Goal: Task Accomplishment & Management: Manage account settings

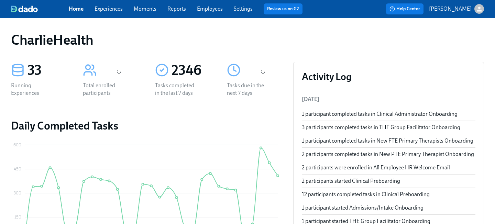
click at [205, 10] on link "Employees" at bounding box center [210, 9] width 26 height 7
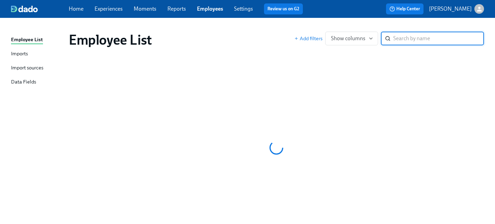
click at [395, 40] on input "search" at bounding box center [438, 39] width 91 height 14
type input "thorne"
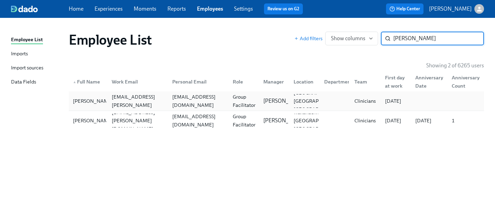
click at [170, 105] on div "msjohnsonbrittany21@gmail.com" at bounding box center [199, 101] width 58 height 17
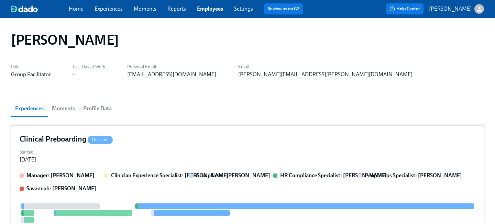
click at [198, 161] on div "Started Aug 11, 2025" at bounding box center [248, 155] width 456 height 17
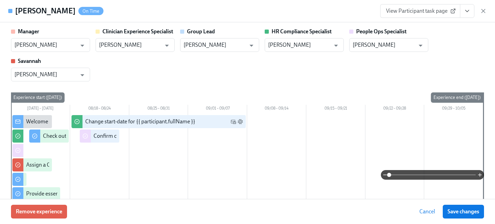
click at [468, 11] on icon "View task page" at bounding box center [467, 11] width 7 height 7
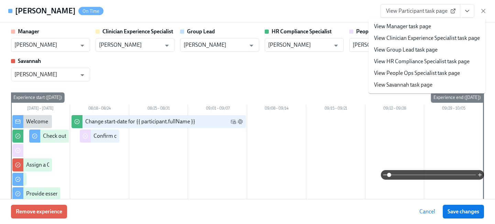
click at [421, 72] on link "View People Ops Specialist task page" at bounding box center [417, 73] width 86 height 8
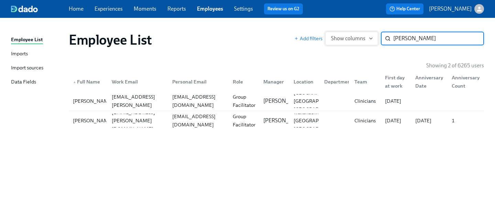
drag, startPoint x: 413, startPoint y: 39, endPoint x: 353, endPoint y: 37, distance: 60.2
click at [353, 37] on div "Add filters Show columns thorne ​" at bounding box center [389, 39] width 190 height 14
type input "hampton"
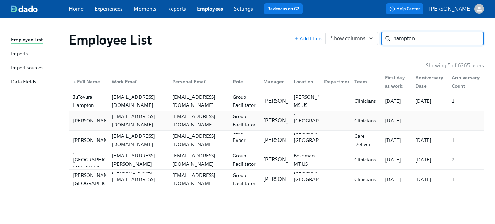
click at [194, 124] on div "mecahampton@gmail.com" at bounding box center [199, 120] width 58 height 17
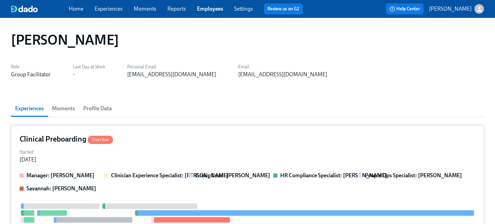
click at [207, 153] on div "Started Aug 07, 2025" at bounding box center [248, 155] width 456 height 17
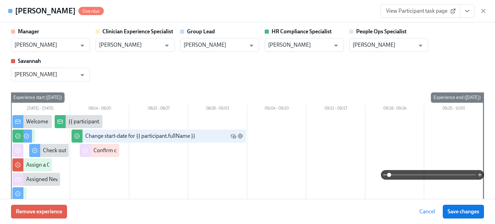
click at [466, 14] on icon "View task page" at bounding box center [467, 11] width 7 height 7
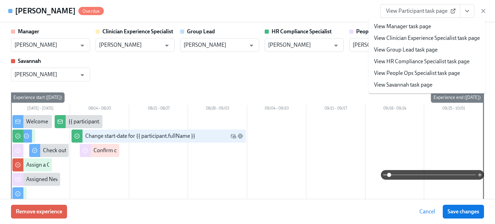
click at [408, 74] on link "View People Ops Specialist task page" at bounding box center [417, 73] width 86 height 8
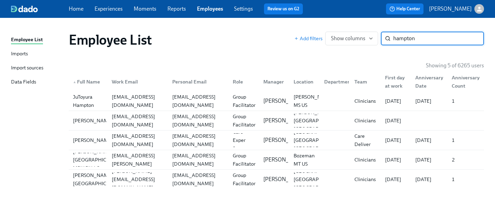
drag, startPoint x: 423, startPoint y: 41, endPoint x: 325, endPoint y: 24, distance: 100.2
click at [332, 28] on div "Employee List Add filters Show columns hampton ​" at bounding box center [276, 40] width 426 height 28
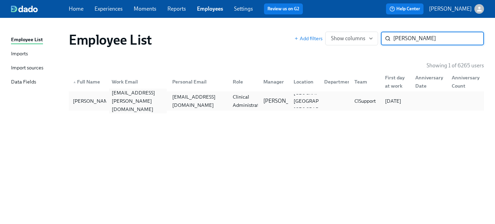
type input "reams"
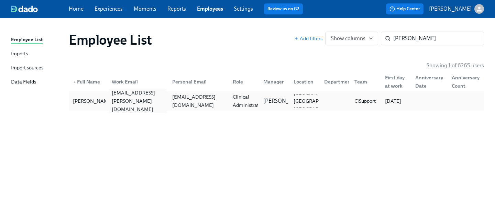
click at [165, 105] on div "kayla.reams@charliehealth.com" at bounding box center [136, 101] width 61 height 14
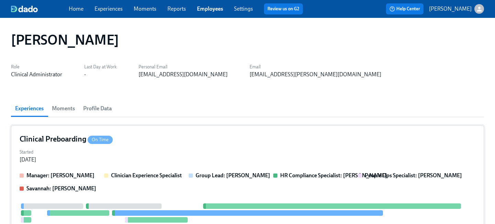
click at [172, 139] on div "Clinical Preboarding On Time" at bounding box center [248, 139] width 456 height 10
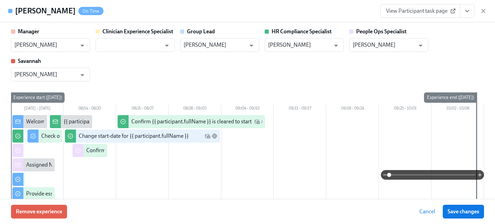
click at [464, 12] on icon "View task page" at bounding box center [467, 11] width 7 height 7
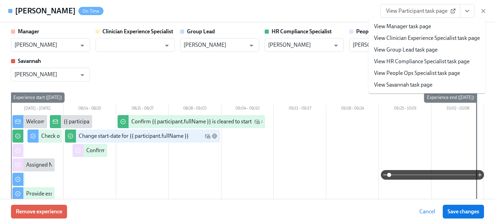
click at [417, 75] on link "View People Ops Specialist task page" at bounding box center [417, 73] width 86 height 8
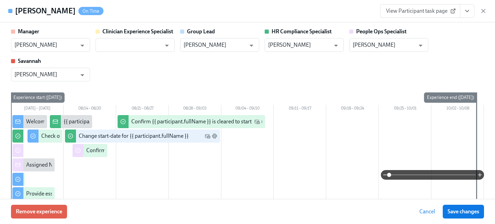
click at [465, 11] on icon "View task page" at bounding box center [467, 11] width 7 height 7
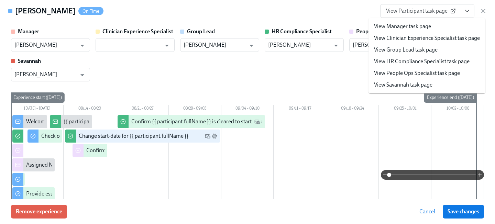
click at [419, 75] on link "View People Ops Specialist task page" at bounding box center [417, 73] width 86 height 8
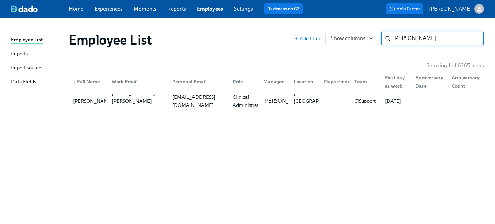
drag, startPoint x: 416, startPoint y: 42, endPoint x: 318, endPoint y: 36, distance: 98.5
click at [323, 39] on div "Add filters Show columns reams ​" at bounding box center [389, 39] width 190 height 14
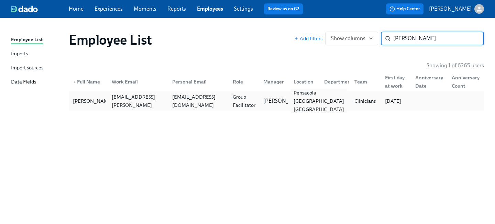
type input "jeremy da"
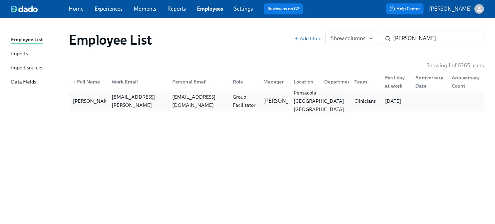
click at [295, 101] on div "Pensacola FL US" at bounding box center [319, 101] width 56 height 25
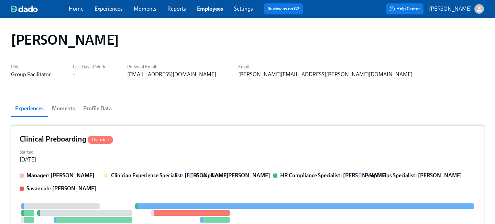
click at [228, 143] on div "Clinical Preboarding Overdue" at bounding box center [248, 139] width 456 height 10
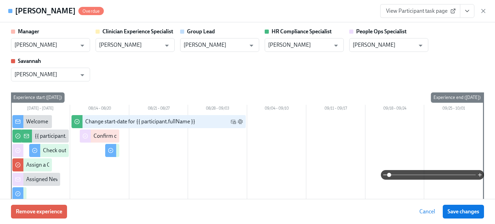
click at [470, 10] on icon "View task page" at bounding box center [467, 11] width 7 height 7
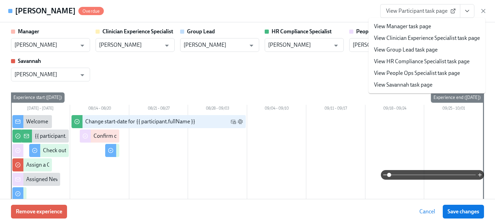
click at [429, 78] on li "View People Ops Specialist task page" at bounding box center [427, 73] width 117 height 12
click at [405, 73] on link "View People Ops Specialist task page" at bounding box center [417, 73] width 86 height 8
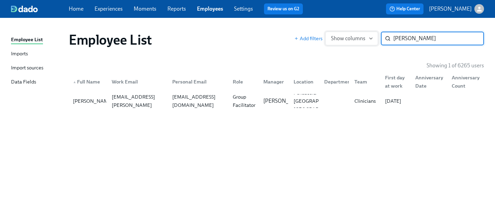
drag, startPoint x: 436, startPoint y: 39, endPoint x: 330, endPoint y: 38, distance: 105.2
click at [341, 38] on div "Add filters Show columns jeremy da ​" at bounding box center [389, 39] width 190 height 14
type input "amber we"
click at [259, 98] on div "Ashley D'Antonio-Miller" at bounding box center [273, 101] width 31 height 14
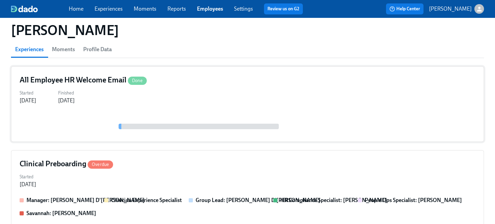
scroll to position [67, 0]
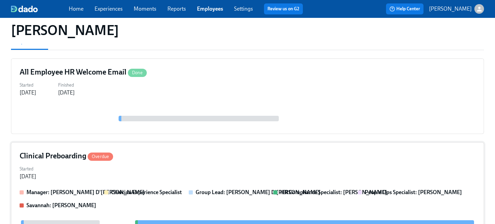
click at [207, 167] on div "Started Aug 06, 2025" at bounding box center [248, 172] width 456 height 17
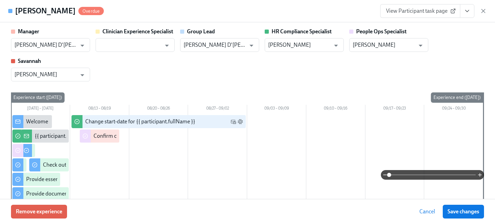
click at [464, 13] on icon "View task page" at bounding box center [467, 11] width 7 height 7
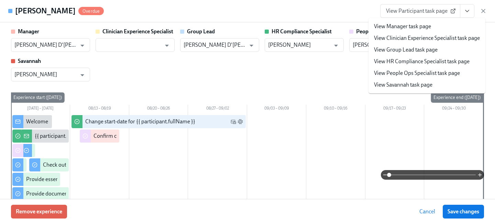
click at [426, 73] on link "View People Ops Specialist task page" at bounding box center [417, 73] width 86 height 8
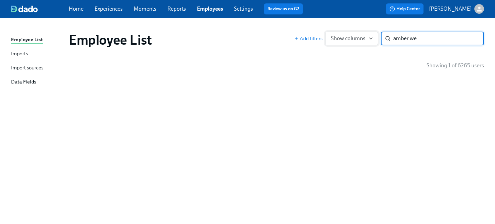
drag, startPoint x: 425, startPoint y: 37, endPoint x: 349, endPoint y: 34, distance: 76.1
click at [354, 35] on div "Add filters Show columns amber we ​" at bounding box center [389, 39] width 190 height 14
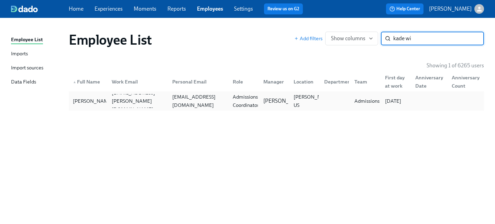
type input "kade wi"
click at [194, 101] on div "callawaywilson115@gmail.com" at bounding box center [199, 101] width 58 height 17
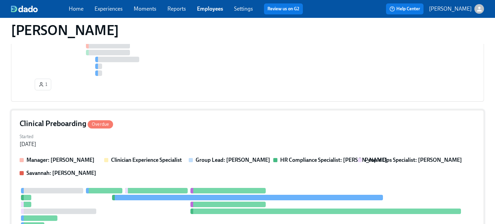
scroll to position [315, 0]
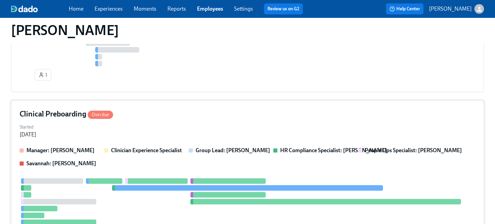
click at [171, 130] on div "Started Aug 08, 2025" at bounding box center [248, 130] width 456 height 17
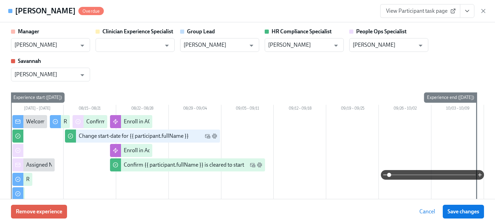
click at [468, 12] on icon "View task page" at bounding box center [467, 11] width 7 height 7
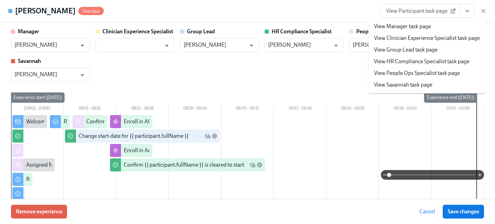
click at [406, 74] on link "View People Ops Specialist task page" at bounding box center [417, 73] width 86 height 8
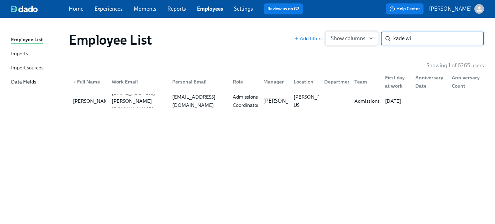
drag, startPoint x: 427, startPoint y: 43, endPoint x: 333, endPoint y: 39, distance: 94.6
click at [337, 40] on div "Add filters Show columns kade wi ​" at bounding box center [389, 39] width 190 height 14
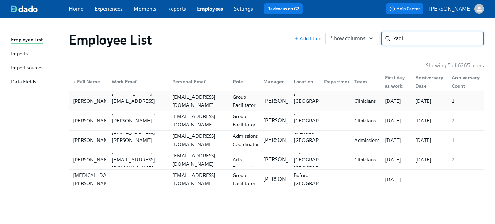
type input "kadi"
click at [176, 101] on div "deeja25@gmail.com" at bounding box center [199, 101] width 58 height 17
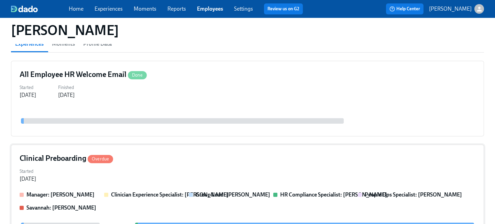
scroll to position [76, 0]
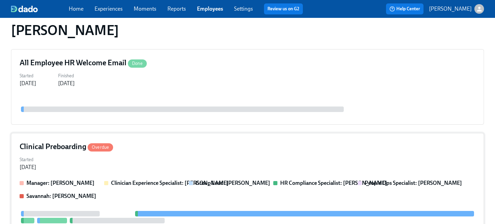
click at [178, 159] on div "Started Aug 06, 2025" at bounding box center [248, 163] width 456 height 17
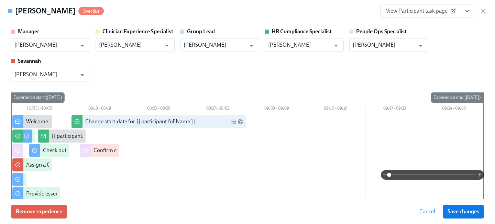
click at [465, 19] on div "Kadijatu Barrie Overdue View Participant task page" at bounding box center [247, 11] width 495 height 22
click at [465, 16] on button "View task page" at bounding box center [467, 11] width 14 height 14
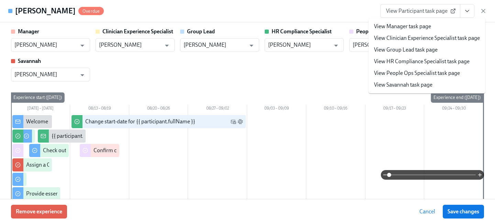
click at [407, 72] on link "View People Ops Specialist task page" at bounding box center [417, 73] width 86 height 8
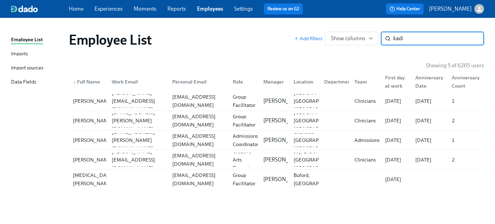
drag, startPoint x: 408, startPoint y: 39, endPoint x: 281, endPoint y: 37, distance: 126.2
click at [289, 37] on div "Employee List Add filters Show columns kadi ​" at bounding box center [276, 40] width 415 height 17
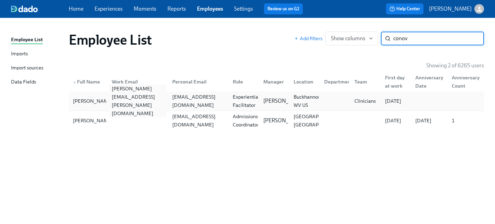
type input "conov"
click at [157, 104] on div "brittany.conover@charliehealth.com" at bounding box center [138, 101] width 58 height 33
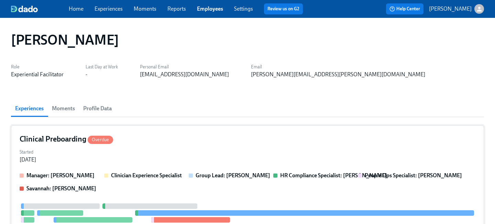
click at [168, 153] on div "Started Aug 05, 2025" at bounding box center [248, 155] width 456 height 17
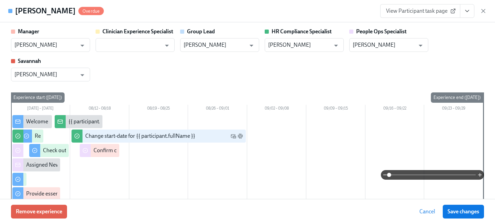
click at [464, 12] on icon "View task page" at bounding box center [467, 11] width 7 height 7
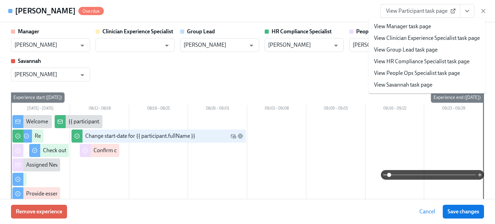
click at [408, 71] on link "View People Ops Specialist task page" at bounding box center [417, 73] width 86 height 8
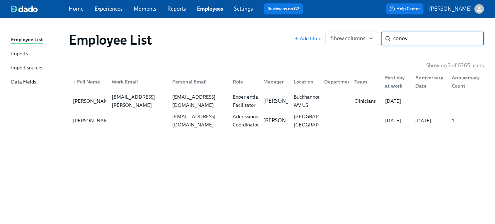
drag, startPoint x: 419, startPoint y: 41, endPoint x: 338, endPoint y: 40, distance: 80.1
click at [338, 40] on div "Add filters Show columns conov ​" at bounding box center [389, 39] width 190 height 14
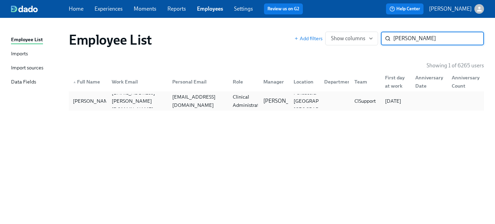
type input "seaman"
click at [184, 109] on div "Anne Louise Seaman annelouise.seaman@charliehealth.com annelouiseseaman@gmail.c…" at bounding box center [276, 100] width 415 height 19
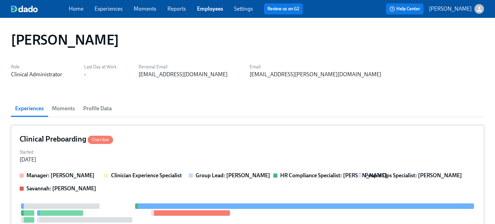
click at [183, 155] on div "Started Aug 04, 2025" at bounding box center [248, 155] width 456 height 17
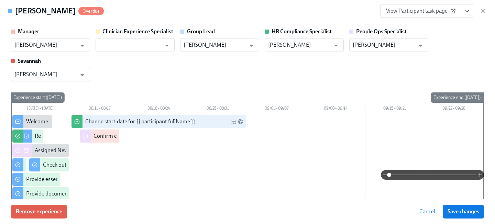
click at [467, 12] on icon "View task page" at bounding box center [467, 11] width 3 height 2
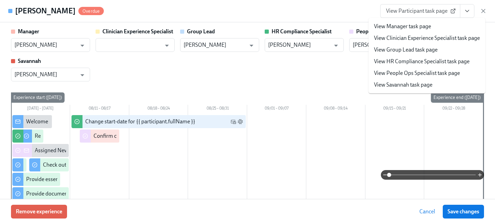
click at [417, 74] on link "View People Ops Specialist task page" at bounding box center [417, 73] width 86 height 8
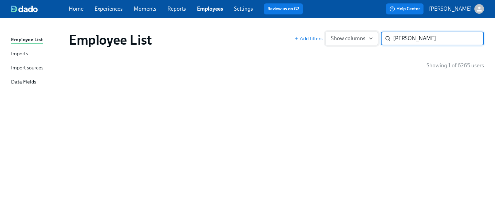
click at [355, 38] on div "Add filters Show columns seaman ​" at bounding box center [389, 39] width 190 height 14
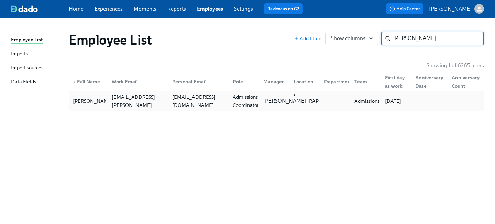
type input "clift"
click at [274, 97] on p "Melissa Aponte" at bounding box center [284, 101] width 43 height 8
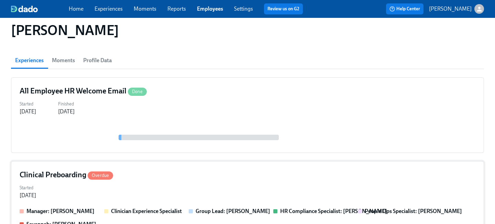
scroll to position [53, 0]
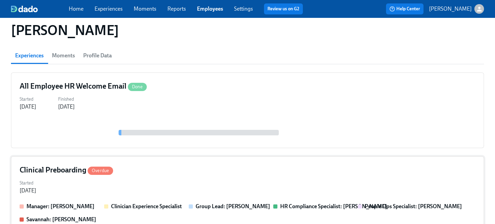
click at [205, 172] on div "Clinical Preboarding Overdue" at bounding box center [248, 170] width 456 height 10
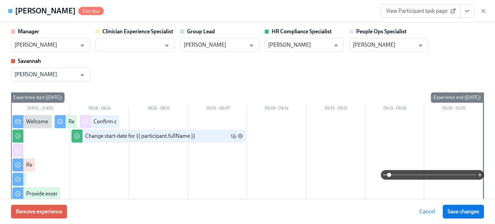
click at [464, 14] on icon "View task page" at bounding box center [467, 11] width 7 height 7
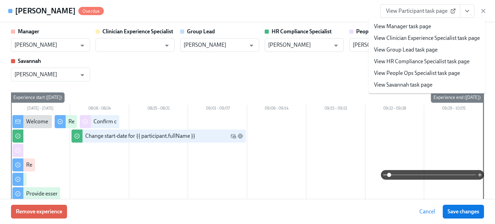
click at [408, 75] on link "View People Ops Specialist task page" at bounding box center [417, 73] width 86 height 8
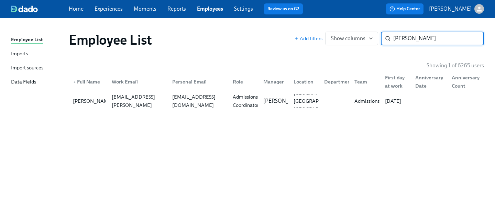
drag, startPoint x: 412, startPoint y: 36, endPoint x: 276, endPoint y: 35, distance: 135.5
click at [307, 36] on div "Add filters Show columns clift ​" at bounding box center [389, 39] width 190 height 14
type input "clause"
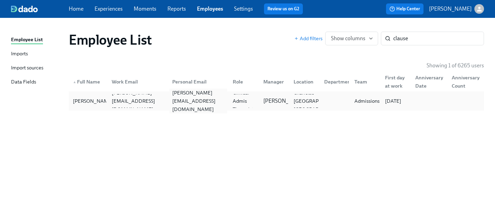
click at [220, 103] on div "rosemary.nunez94@gmail.com" at bounding box center [199, 101] width 58 height 25
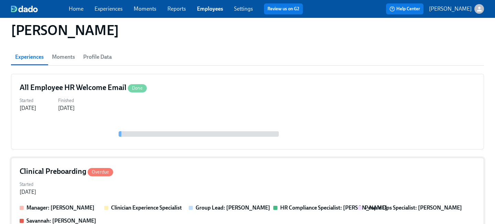
scroll to position [58, 0]
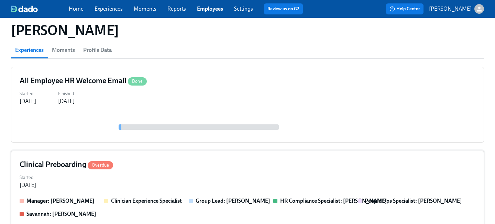
click at [187, 166] on div "Clinical Preboarding Overdue" at bounding box center [248, 165] width 456 height 10
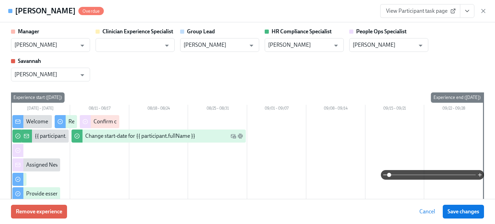
click at [468, 13] on icon "View task page" at bounding box center [467, 11] width 7 height 7
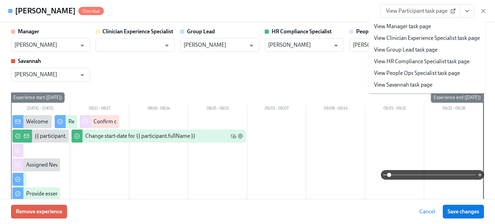
click at [433, 75] on link "View People Ops Specialist task page" at bounding box center [417, 73] width 86 height 8
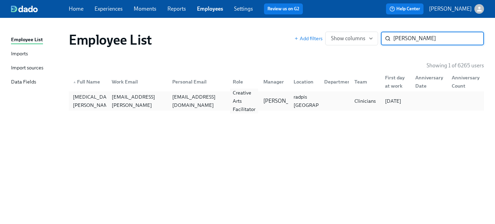
type input "karpe"
click at [244, 101] on div "Creative Arts Facilitator" at bounding box center [244, 101] width 28 height 25
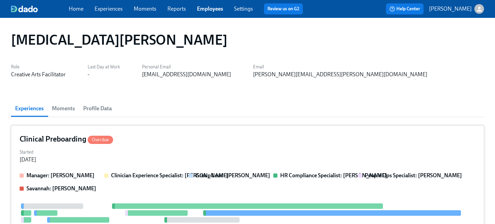
click at [218, 149] on div "Started Jul 30, 2025" at bounding box center [248, 155] width 456 height 17
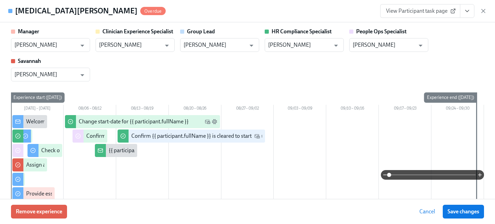
click at [464, 13] on icon "View task page" at bounding box center [467, 11] width 7 height 7
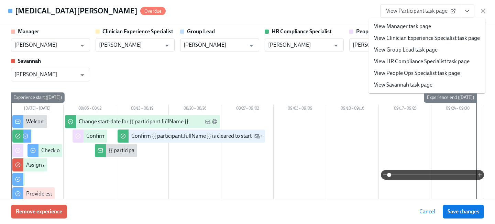
click at [415, 74] on link "View People Ops Specialist task page" at bounding box center [417, 73] width 86 height 8
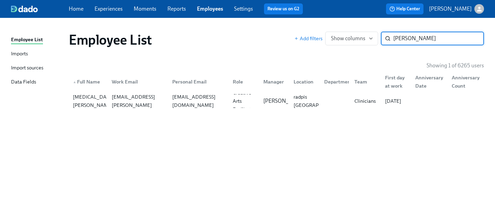
drag, startPoint x: 412, startPoint y: 41, endPoint x: 298, endPoint y: 31, distance: 114.6
click at [309, 37] on div "Add filters Show columns karpe ​" at bounding box center [389, 39] width 190 height 14
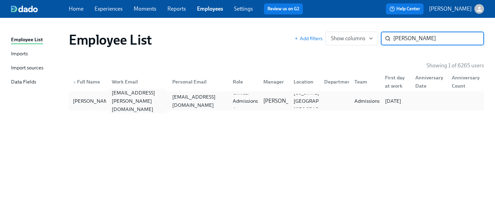
type input "opara"
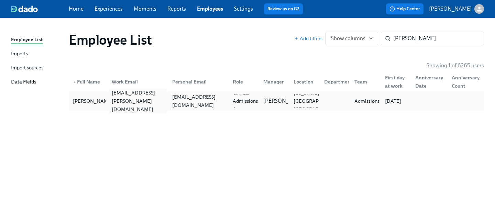
click at [157, 107] on div "jamachi.opara@charliehealth.com" at bounding box center [136, 101] width 61 height 14
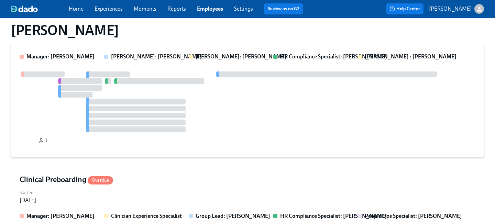
scroll to position [571, 0]
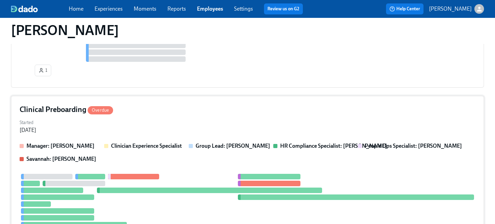
click at [155, 133] on div "Started Jul 31, 2025" at bounding box center [248, 126] width 456 height 17
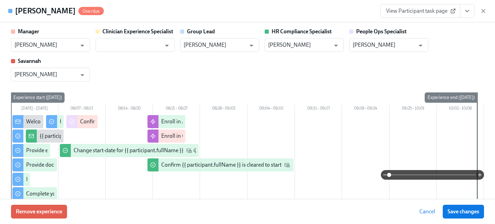
click at [465, 7] on button "View task page" at bounding box center [467, 11] width 14 height 14
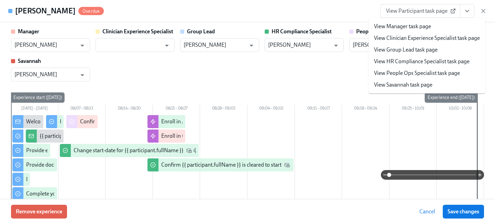
click at [422, 77] on li "View People Ops Specialist task page" at bounding box center [427, 73] width 117 height 12
click at [408, 75] on link "View People Ops Specialist task page" at bounding box center [417, 73] width 86 height 8
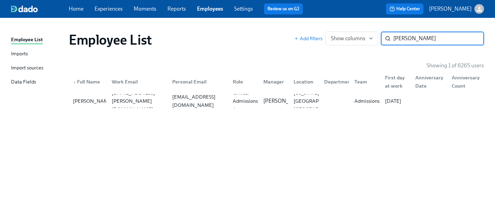
drag, startPoint x: 409, startPoint y: 37, endPoint x: 310, endPoint y: 27, distance: 99.2
click at [317, 31] on div "Employee List Add filters Show columns opara ​" at bounding box center [276, 40] width 426 height 28
type input "mathis"
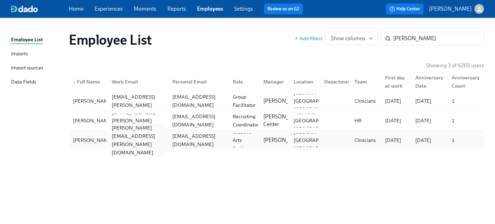
click at [159, 141] on div "sarah.mathis@charliehealth.com" at bounding box center [138, 140] width 58 height 33
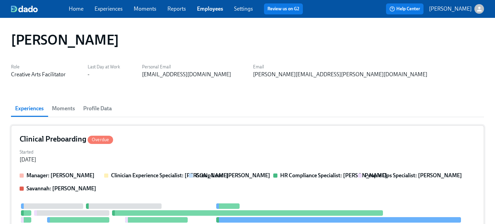
click at [181, 145] on div "Clinical Preboarding Overdue Started Jul 29, 2025 Manager: Daniel Vigus Clinici…" at bounding box center [247, 222] width 473 height 192
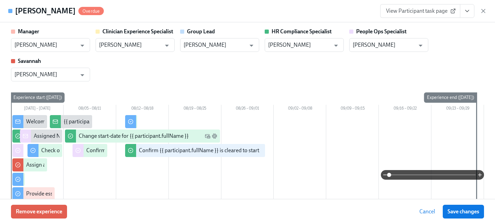
click at [468, 8] on icon "View task page" at bounding box center [467, 11] width 7 height 7
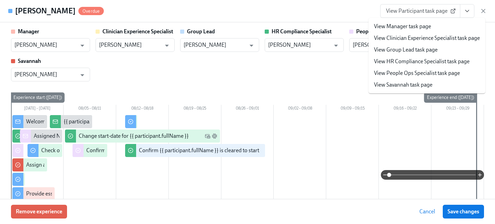
click at [411, 76] on link "View People Ops Specialist task page" at bounding box center [417, 73] width 86 height 8
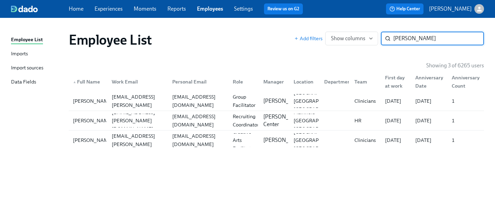
drag, startPoint x: 429, startPoint y: 38, endPoint x: 306, endPoint y: 30, distance: 123.4
click at [313, 34] on div "Add filters Show columns mathis ​" at bounding box center [389, 39] width 190 height 14
type input "baron"
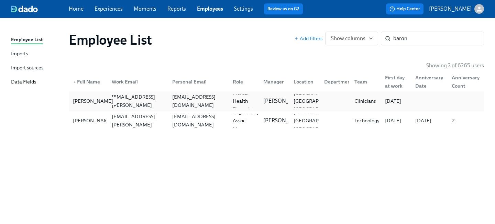
click at [97, 107] on div "Abigail Baron" at bounding box center [88, 101] width 36 height 14
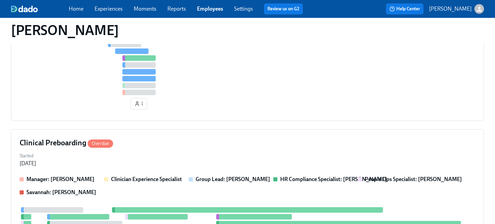
scroll to position [289, 0]
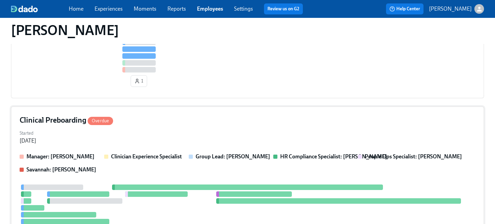
click at [160, 127] on div "Clinical Preboarding Overdue Started Jul 29, 2025 Manager: Sarah Taormino Clini…" at bounding box center [247, 210] width 473 height 206
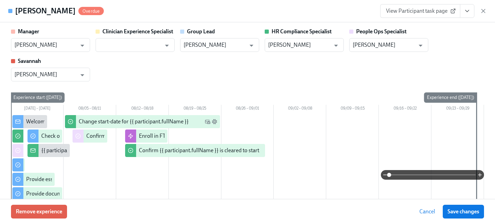
click at [465, 12] on icon "View task page" at bounding box center [467, 11] width 7 height 7
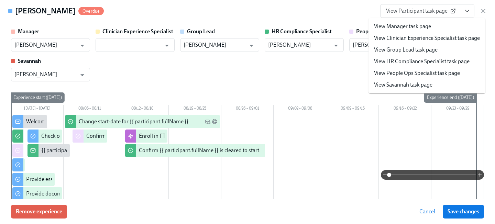
click at [399, 73] on link "View People Ops Specialist task page" at bounding box center [417, 73] width 86 height 8
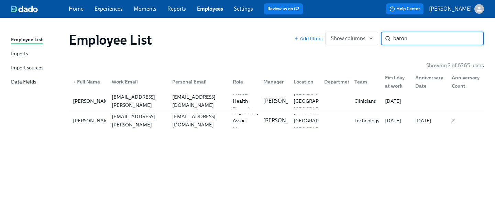
drag, startPoint x: 417, startPoint y: 42, endPoint x: 323, endPoint y: 27, distance: 95.2
click at [325, 30] on div "Employee List Add filters Show columns baron ​" at bounding box center [276, 40] width 426 height 28
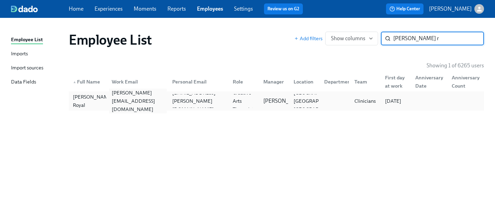
type input "kennedy r"
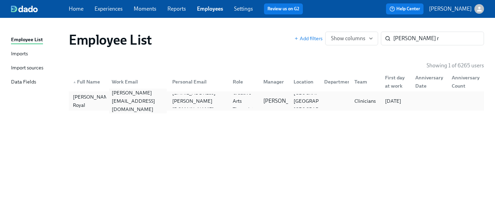
click at [162, 104] on div "kennedy.royal@charliehealth.com" at bounding box center [138, 101] width 58 height 25
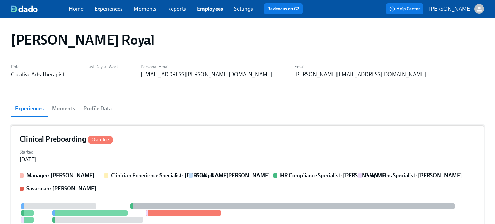
click at [163, 161] on div "Started Jul 21, 2025" at bounding box center [248, 155] width 456 height 17
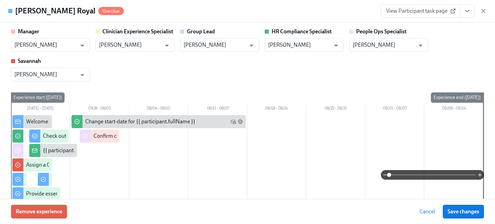
click at [465, 12] on icon "View task page" at bounding box center [467, 11] width 7 height 7
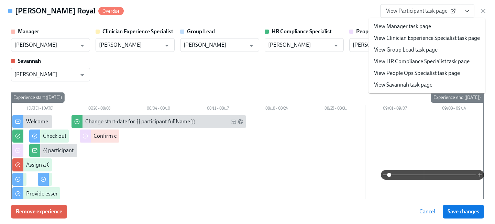
click at [410, 74] on link "View People Ops Specialist task page" at bounding box center [417, 73] width 86 height 8
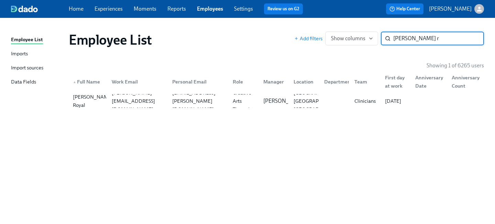
drag, startPoint x: 424, startPoint y: 37, endPoint x: 306, endPoint y: 33, distance: 118.7
click at [316, 35] on div "Add filters Show columns kennedy r ​" at bounding box center [389, 39] width 190 height 14
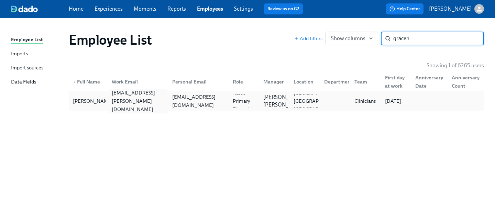
type input "gracen"
click at [154, 103] on div "gracen.kelly@charliehealth.com" at bounding box center [138, 101] width 58 height 25
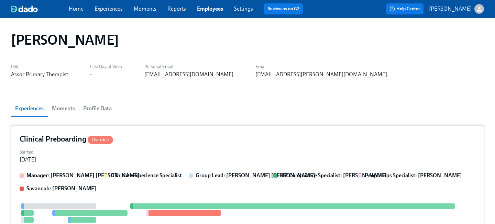
click at [170, 141] on div "Clinical Preboarding Overdue" at bounding box center [248, 139] width 456 height 10
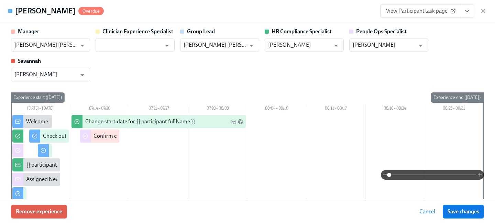
click at [471, 10] on button "View task page" at bounding box center [467, 11] width 14 height 14
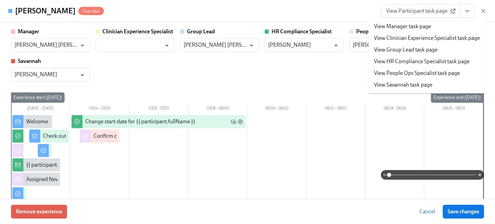
click at [398, 75] on link "View People Ops Specialist task page" at bounding box center [417, 73] width 86 height 8
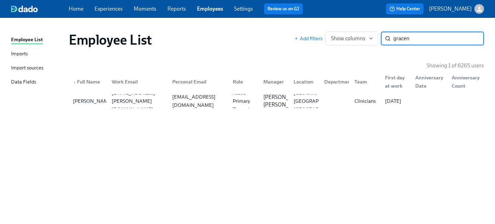
drag, startPoint x: 404, startPoint y: 38, endPoint x: 363, endPoint y: 36, distance: 40.9
click at [366, 37] on div "Add filters Show columns gracen ​" at bounding box center [389, 39] width 190 height 14
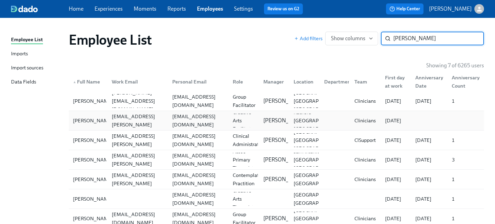
type input "rivera"
click at [200, 118] on div "arivera.arttherapy@gmail.com" at bounding box center [199, 120] width 58 height 17
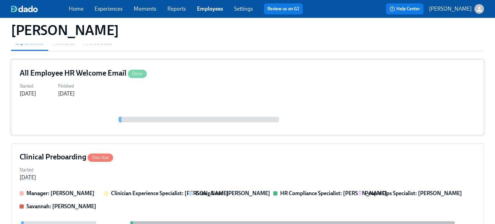
scroll to position [74, 0]
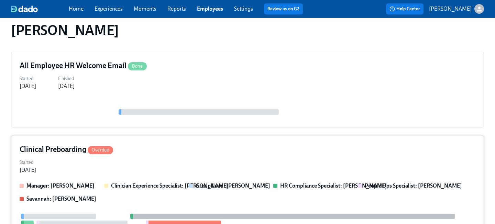
click at [160, 165] on div "Started Jun 24, 2025" at bounding box center [248, 166] width 456 height 17
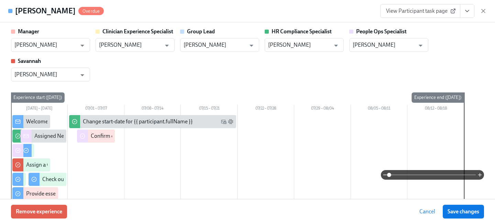
click at [467, 12] on icon "View task page" at bounding box center [467, 11] width 3 height 2
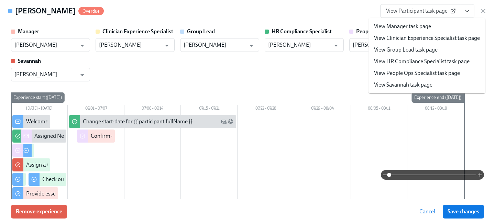
click at [419, 75] on link "View People Ops Specialist task page" at bounding box center [417, 73] width 86 height 8
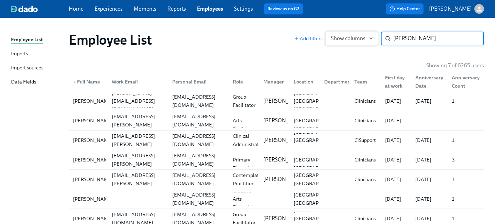
drag, startPoint x: 416, startPoint y: 40, endPoint x: 348, endPoint y: 35, distance: 68.9
click at [349, 36] on div "Add filters Show columns rivera ​" at bounding box center [389, 39] width 190 height 14
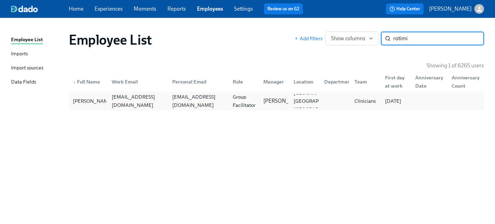
type input "rotimi"
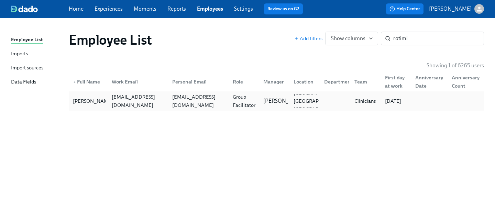
click at [153, 104] on div "zakeia.rotimi@charliehealth.com" at bounding box center [138, 101] width 58 height 17
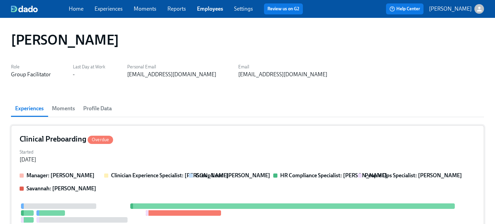
scroll to position [67, 0]
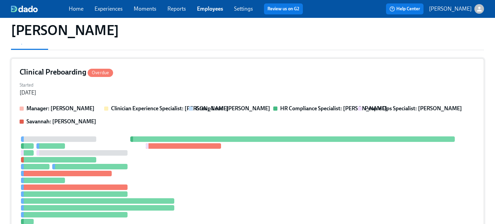
click at [171, 86] on div "Started Jun 24, 2025" at bounding box center [248, 88] width 456 height 17
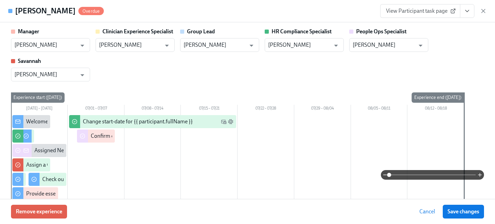
click at [468, 10] on icon "View task page" at bounding box center [467, 11] width 7 height 7
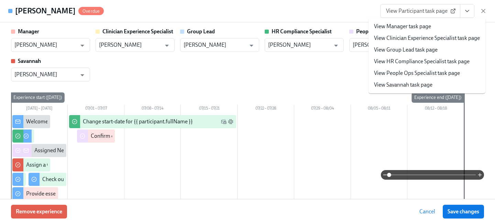
click at [412, 72] on link "View People Ops Specialist task page" at bounding box center [417, 73] width 86 height 8
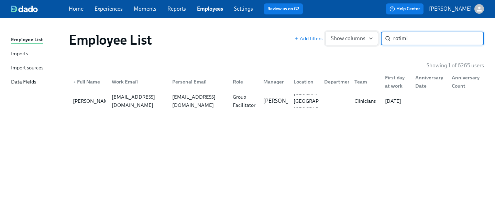
drag, startPoint x: 413, startPoint y: 40, endPoint x: 336, endPoint y: 32, distance: 78.1
click at [338, 34] on div "Add filters Show columns rotimi ​" at bounding box center [389, 39] width 190 height 14
type input "mckayla"
click at [176, 102] on div "mckaylam3511@gmail.com" at bounding box center [199, 101] width 58 height 17
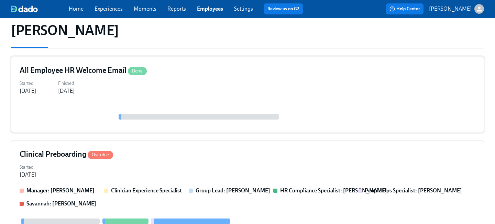
scroll to position [83, 0]
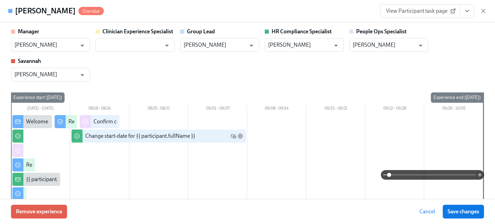
click at [466, 11] on icon "View task page" at bounding box center [467, 11] width 3 height 2
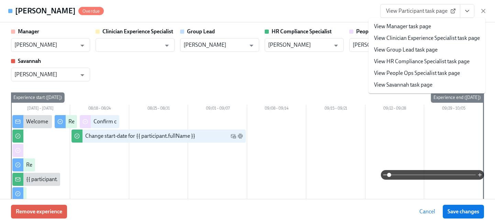
click at [421, 74] on link "View People Ops Specialist task page" at bounding box center [417, 73] width 86 height 8
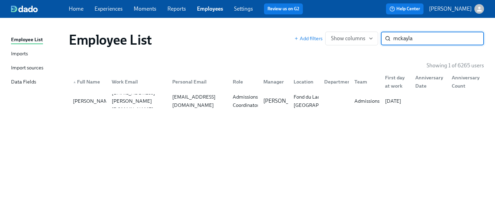
drag, startPoint x: 423, startPoint y: 40, endPoint x: 322, endPoint y: 34, distance: 101.3
click at [325, 36] on div "Add filters Show columns mckayla ​" at bounding box center [389, 39] width 190 height 14
type input "star b"
click at [192, 98] on div "sblack8540@yahoo.com" at bounding box center [199, 101] width 58 height 17
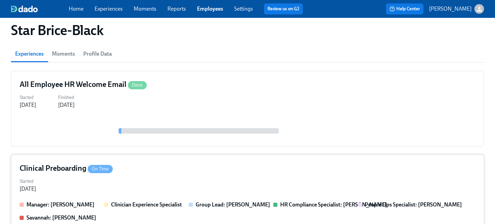
scroll to position [56, 0]
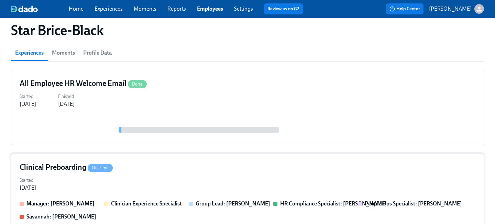
click at [173, 176] on div "Started Aug 11, 2025" at bounding box center [248, 183] width 456 height 17
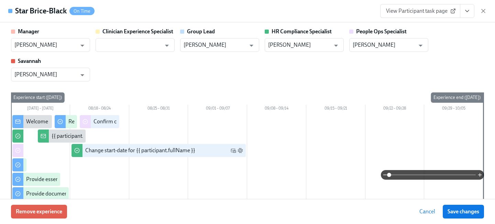
click at [468, 12] on icon "View task page" at bounding box center [467, 11] width 7 height 7
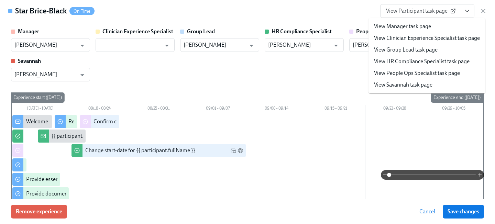
click at [401, 72] on link "View People Ops Specialist task page" at bounding box center [417, 73] width 86 height 8
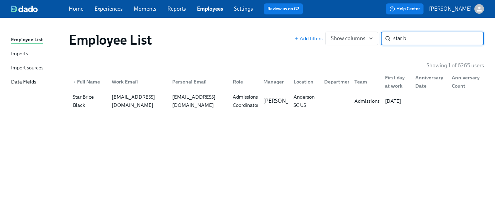
click at [311, 35] on div "Add filters Show columns star b ​" at bounding box center [389, 39] width 190 height 14
type input "paul p"
click at [206, 104] on div "ramyronbe@gmail.com" at bounding box center [199, 101] width 58 height 17
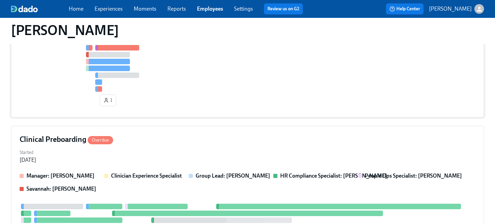
scroll to position [529, 0]
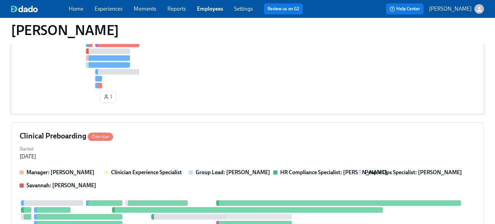
click at [180, 145] on div "Started Jul 30, 2025" at bounding box center [248, 152] width 456 height 17
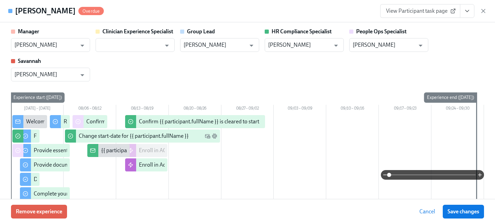
click at [463, 13] on button "View task page" at bounding box center [467, 11] width 14 height 14
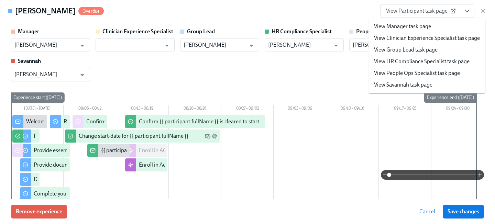
click at [418, 76] on link "View People Ops Specialist task page" at bounding box center [417, 73] width 86 height 8
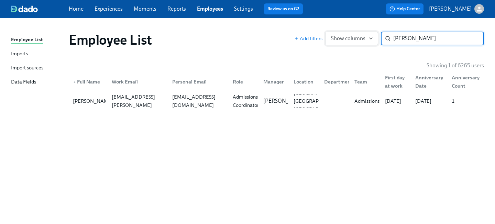
drag, startPoint x: 415, startPoint y: 44, endPoint x: 335, endPoint y: 32, distance: 81.0
click at [336, 34] on div "Add filters Show columns paul p ​" at bounding box center [389, 39] width 190 height 14
type input "mctheen"
click at [253, 100] on div "Admissions Coordinator" at bounding box center [246, 101] width 32 height 17
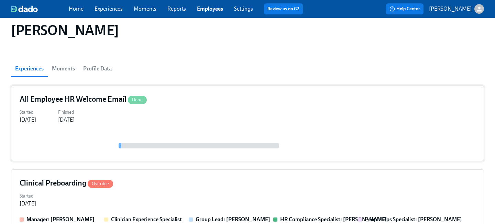
scroll to position [59, 0]
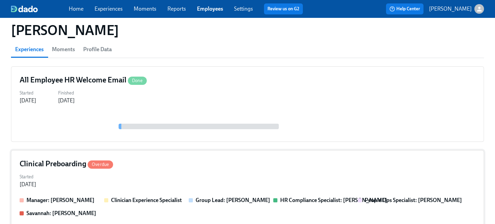
click at [169, 175] on div "Started Jul 28, 2025" at bounding box center [248, 180] width 456 height 17
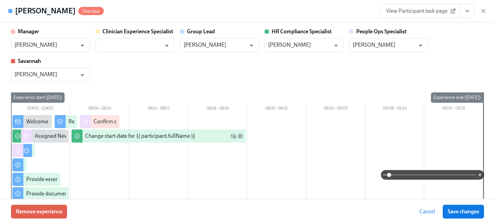
click at [466, 12] on icon "View task page" at bounding box center [467, 11] width 7 height 7
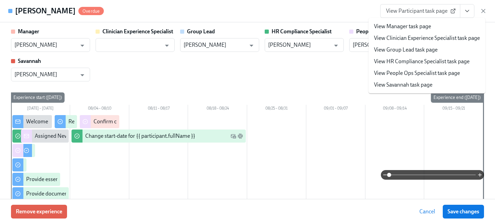
click at [427, 73] on link "View People Ops Specialist task page" at bounding box center [417, 73] width 86 height 8
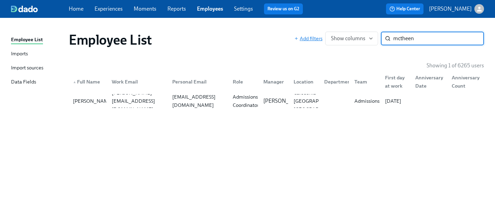
drag, startPoint x: 440, startPoint y: 36, endPoint x: 301, endPoint y: 30, distance: 138.4
click at [306, 33] on div "Add filters Show columns mctheen ​" at bounding box center [389, 39] width 190 height 14
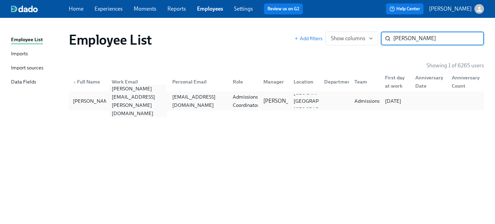
type input "audrey p"
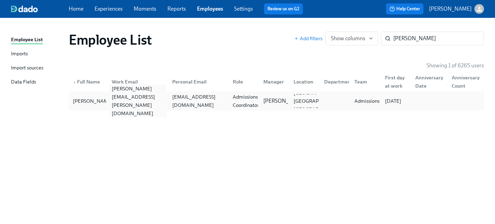
click at [160, 105] on div "audrey.peters@charliehealth.com" at bounding box center [136, 101] width 61 height 14
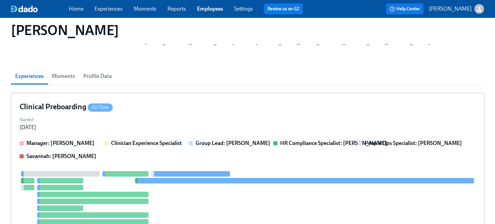
scroll to position [45, 0]
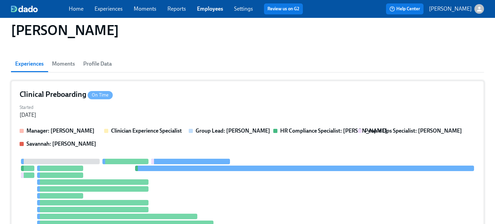
click at [161, 118] on div "Started Aug 12, 2025" at bounding box center [248, 110] width 456 height 17
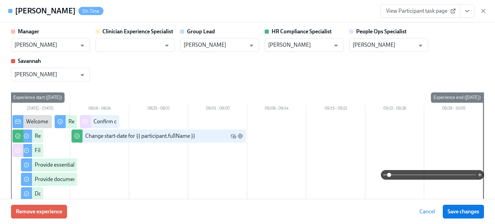
click at [467, 11] on icon "View task page" at bounding box center [467, 11] width 7 height 7
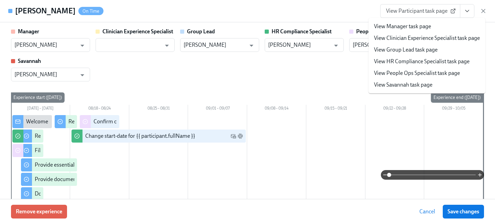
click at [419, 74] on link "View People Ops Specialist task page" at bounding box center [417, 73] width 86 height 8
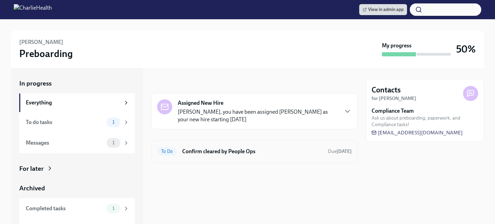
click at [230, 152] on h6 "Confirm cleared by People Ops" at bounding box center [252, 152] width 140 height 8
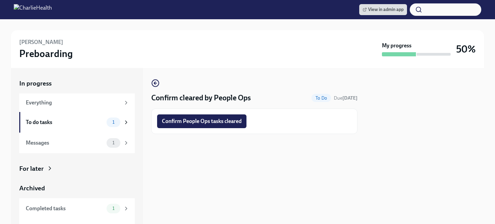
click at [222, 129] on div "Confirm People Ops tasks cleared" at bounding box center [254, 121] width 206 height 25
click at [220, 123] on span "Confirm People Ops tasks cleared" at bounding box center [202, 121] width 80 height 7
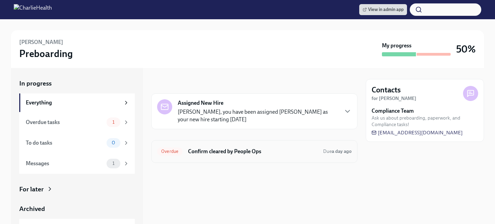
click at [242, 150] on h6 "Confirm cleared by People Ops" at bounding box center [253, 152] width 130 height 8
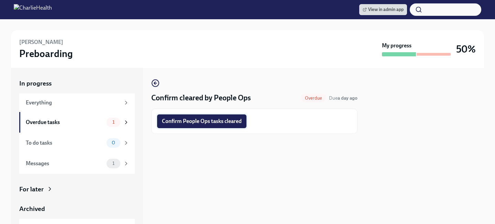
click at [239, 120] on span "Confirm People Ops tasks cleared" at bounding box center [202, 121] width 80 height 7
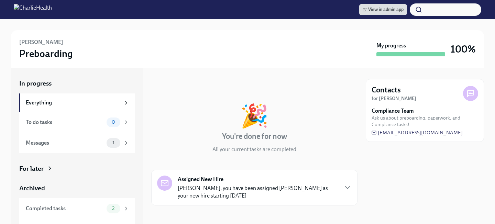
click at [109, 206] on div "2" at bounding box center [114, 209] width 14 height 10
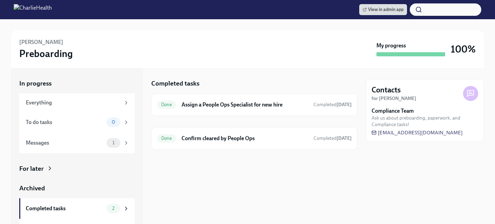
click at [94, 182] on div "In progress Everything To do tasks 0 Messages 1 For later Archived Completed ta…" at bounding box center [77, 159] width 116 height 161
click at [93, 172] on div "For later" at bounding box center [77, 168] width 116 height 9
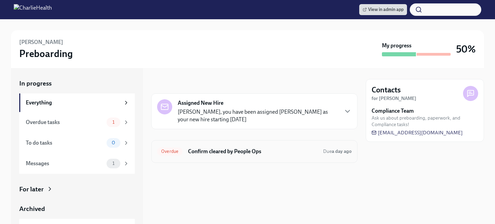
click at [219, 154] on h6 "Confirm cleared by People Ops" at bounding box center [253, 152] width 130 height 8
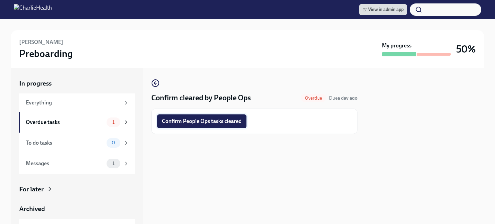
click at [219, 122] on span "Confirm People Ops tasks cleared" at bounding box center [202, 121] width 80 height 7
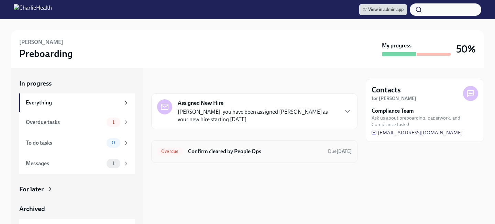
click at [235, 144] on div "Overdue Confirm cleared by People Ops Due [DATE]" at bounding box center [254, 151] width 206 height 23
click at [232, 147] on div "Overdue Confirm cleared by People Ops Due 2 days ago" at bounding box center [254, 151] width 195 height 11
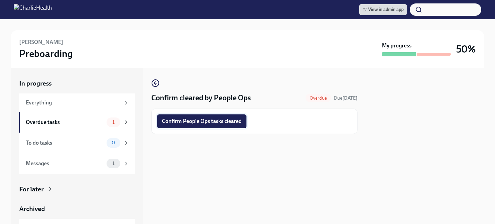
click at [226, 123] on span "Confirm People Ops tasks cleared" at bounding box center [202, 121] width 80 height 7
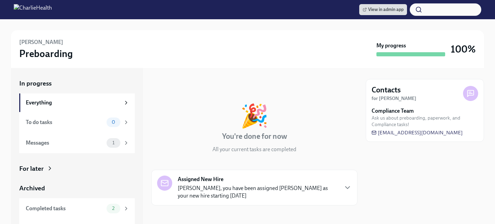
click at [87, 169] on div "For later" at bounding box center [77, 168] width 116 height 9
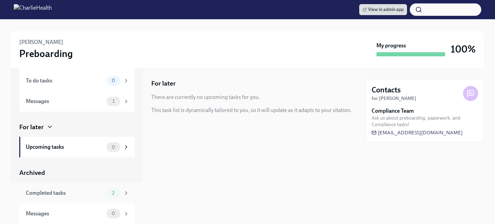
click at [81, 193] on div "Completed tasks" at bounding box center [65, 193] width 78 height 8
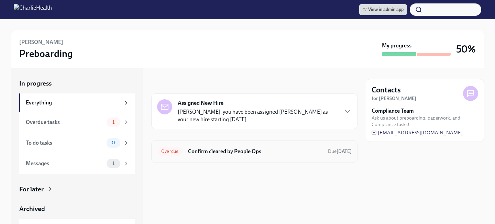
click at [206, 145] on div "Overdue Confirm cleared by People Ops Due [DATE]" at bounding box center [254, 151] width 206 height 23
click at [202, 154] on h6 "Confirm cleared by People Ops" at bounding box center [255, 152] width 134 height 8
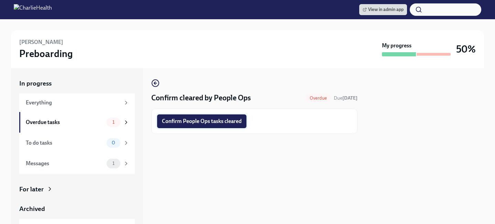
click at [199, 122] on span "Confirm People Ops tasks cleared" at bounding box center [202, 121] width 80 height 7
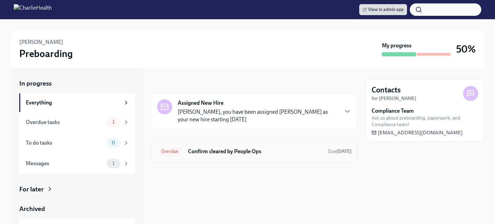
click at [191, 149] on h6 "Confirm cleared by People Ops" at bounding box center [255, 152] width 134 height 8
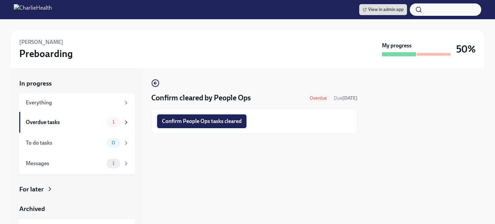
click at [204, 127] on button "Confirm People Ops tasks cleared" at bounding box center [201, 122] width 89 height 14
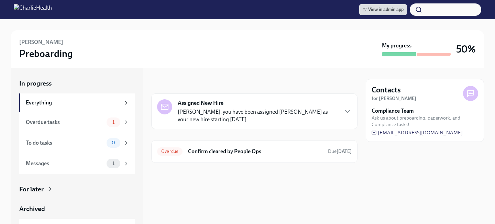
click at [232, 150] on h6 "Confirm cleared by People Ops" at bounding box center [255, 152] width 134 height 8
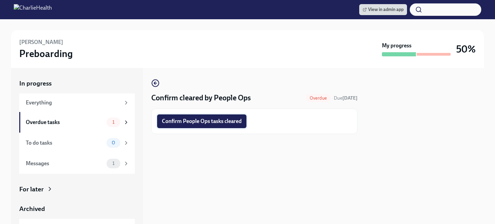
click at [217, 125] on button "Confirm People Ops tasks cleared" at bounding box center [201, 122] width 89 height 14
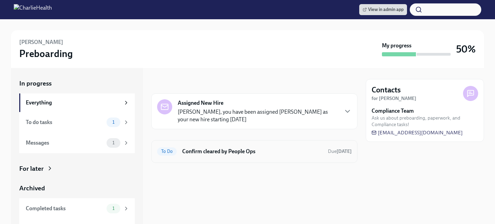
click at [188, 155] on h6 "Confirm cleared by People Ops" at bounding box center [252, 152] width 140 height 8
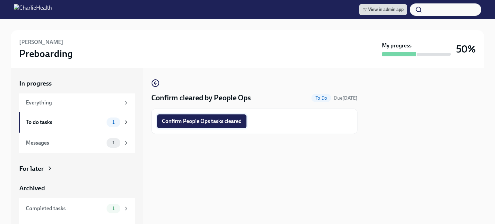
click at [197, 125] on span "Confirm People Ops tasks cleared" at bounding box center [202, 121] width 80 height 7
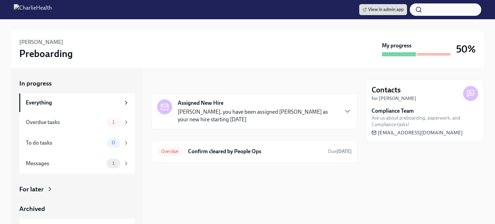
click at [210, 150] on h6 "Confirm cleared by People Ops" at bounding box center [255, 152] width 134 height 8
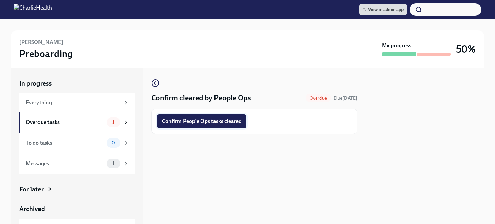
click at [200, 120] on span "Confirm People Ops tasks cleared" at bounding box center [202, 121] width 80 height 7
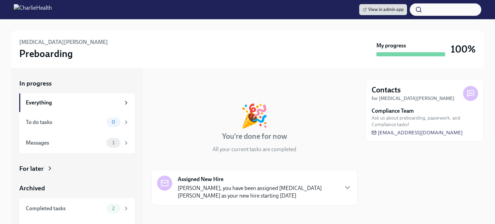
click at [89, 177] on div "In progress Everything To do tasks 0 Messages 1 For later Archived Completed ta…" at bounding box center [77, 159] width 116 height 161
click at [82, 170] on div "For later" at bounding box center [77, 168] width 116 height 9
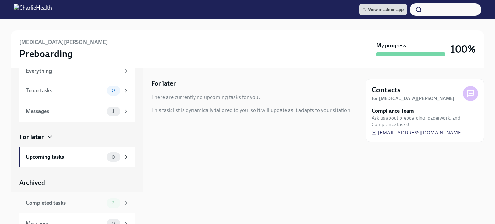
click at [74, 196] on div "Completed tasks 2" at bounding box center [77, 203] width 116 height 21
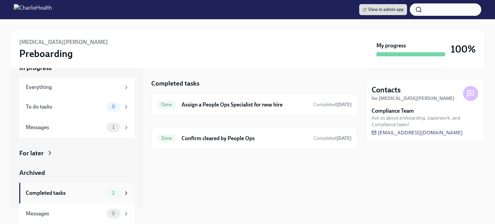
scroll to position [15, 0]
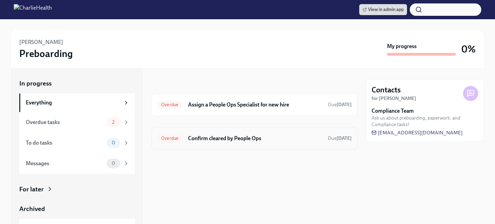
click at [236, 138] on h6 "Confirm cleared by People Ops" at bounding box center [255, 139] width 134 height 8
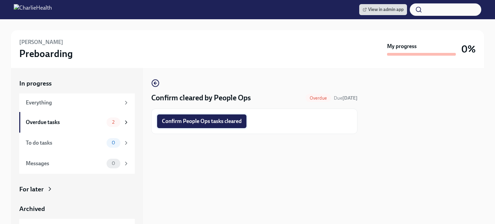
click at [225, 125] on button "Confirm People Ops tasks cleared" at bounding box center [201, 122] width 89 height 14
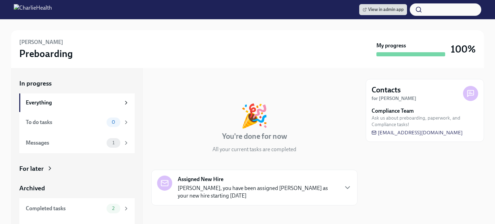
click at [86, 173] on div "In progress Everything To do tasks 0 Messages 1 For later Archived Completed ta…" at bounding box center [77, 159] width 116 height 161
click at [118, 162] on div "In progress Everything To do tasks 0 Messages 1 For later Archived Completed ta…" at bounding box center [77, 159] width 116 height 161
click at [110, 165] on div "For later" at bounding box center [77, 168] width 116 height 9
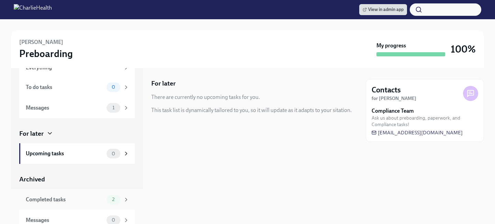
click at [99, 198] on div "Completed tasks" at bounding box center [65, 200] width 78 height 8
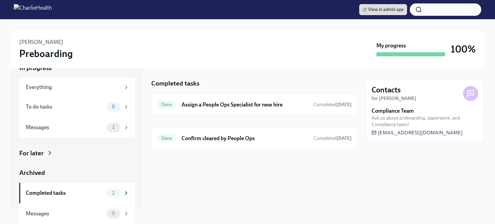
scroll to position [15, 0]
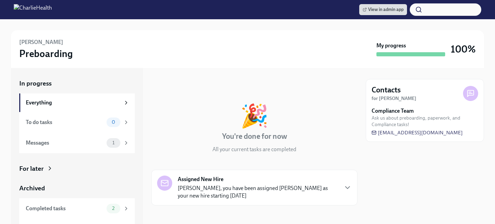
scroll to position [3, 0]
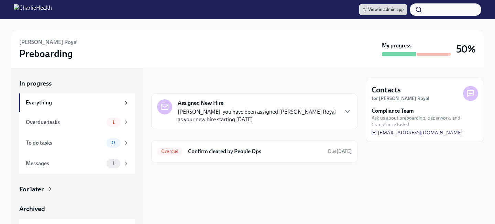
click at [203, 154] on h6 "Confirm cleared by People Ops" at bounding box center [255, 152] width 134 height 8
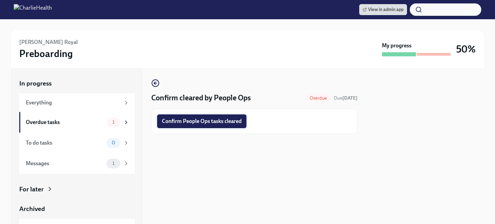
click at [196, 121] on span "Confirm People Ops tasks cleared" at bounding box center [202, 121] width 80 height 7
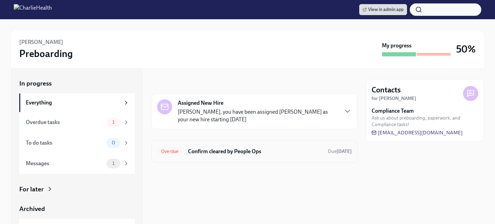
click at [210, 151] on h6 "Confirm cleared by People Ops" at bounding box center [255, 152] width 134 height 8
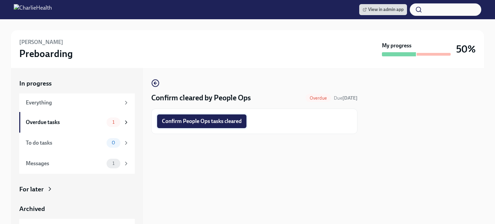
click at [198, 122] on span "Confirm People Ops tasks cleared" at bounding box center [202, 121] width 80 height 7
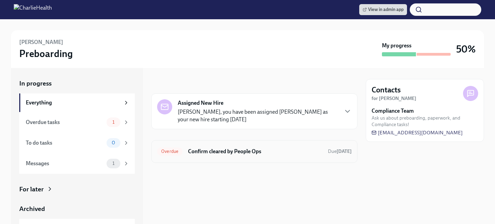
click at [214, 154] on h6 "Confirm cleared by People Ops" at bounding box center [255, 152] width 134 height 8
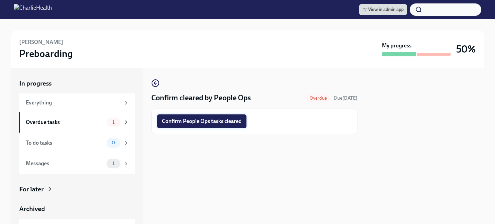
click at [212, 123] on span "Confirm People Ops tasks cleared" at bounding box center [202, 121] width 80 height 7
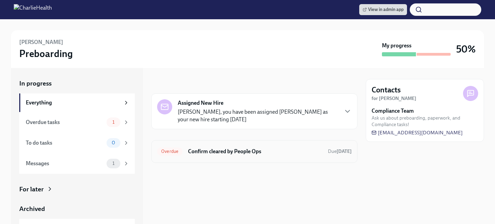
click at [236, 148] on h6 "Confirm cleared by People Ops" at bounding box center [255, 152] width 134 height 8
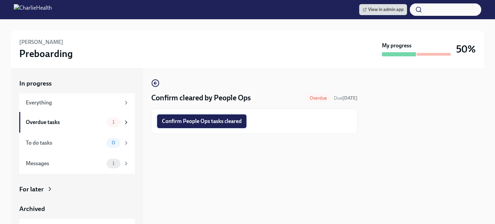
click at [222, 128] on button "Confirm People Ops tasks cleared" at bounding box center [201, 122] width 89 height 14
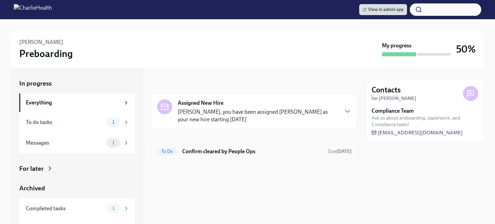
click at [231, 153] on h6 "Confirm cleared by People Ops" at bounding box center [252, 152] width 140 height 8
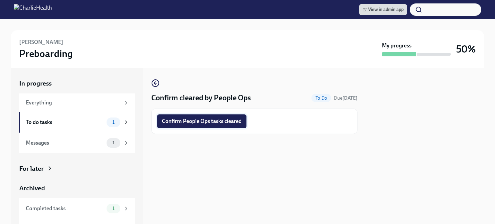
click at [211, 121] on span "Confirm People Ops tasks cleared" at bounding box center [202, 121] width 80 height 7
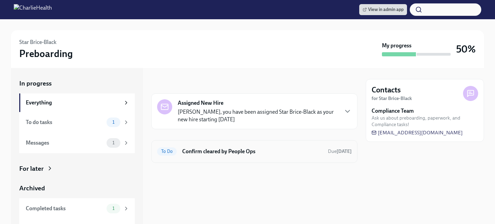
click at [232, 152] on h6 "Confirm cleared by People Ops" at bounding box center [252, 152] width 140 height 8
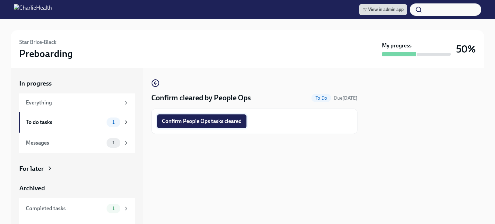
click at [222, 122] on span "Confirm People Ops tasks cleared" at bounding box center [202, 121] width 80 height 7
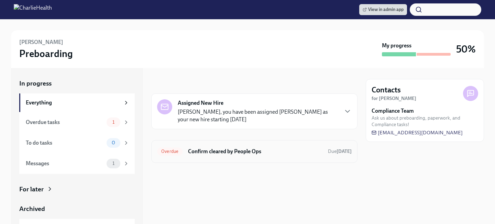
click at [226, 153] on h6 "Confirm cleared by People Ops" at bounding box center [255, 152] width 134 height 8
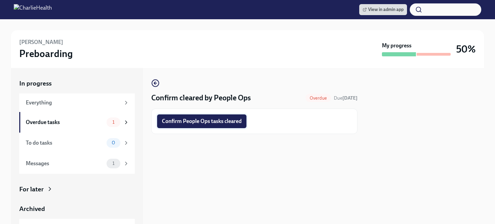
click at [215, 122] on span "Confirm People Ops tasks cleared" at bounding box center [202, 121] width 80 height 7
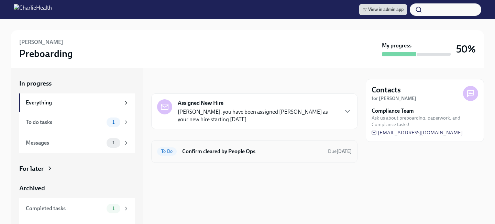
click at [216, 152] on h6 "Confirm cleared by People Ops" at bounding box center [252, 152] width 140 height 8
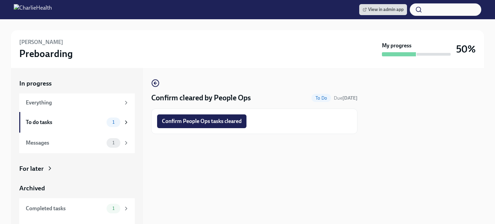
click at [206, 113] on div "Confirm People Ops tasks cleared" at bounding box center [254, 121] width 206 height 25
click at [208, 121] on span "Confirm People Ops tasks cleared" at bounding box center [202, 121] width 80 height 7
